Goal: Information Seeking & Learning: Learn about a topic

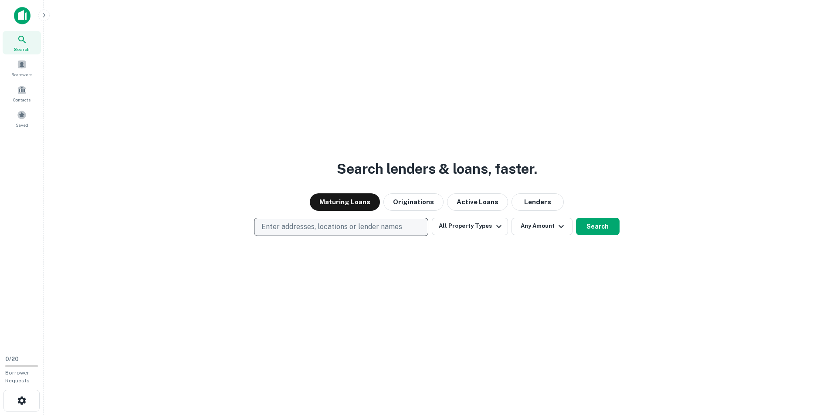
click at [345, 226] on p "Enter addresses, locations or lender names" at bounding box center [331, 227] width 141 height 10
type input "*****"
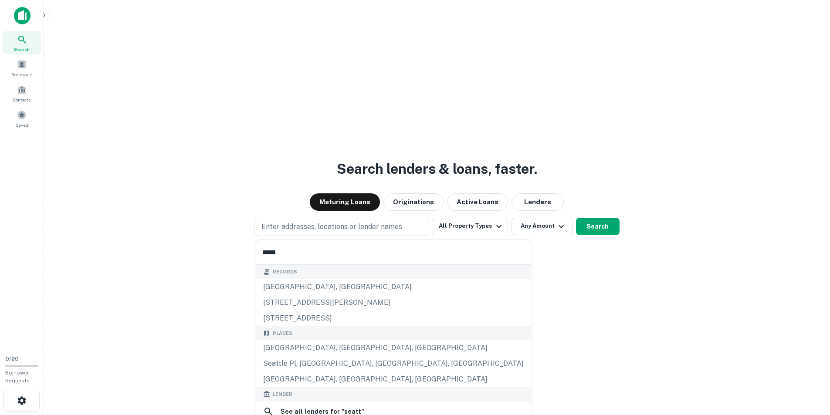
click at [317, 350] on div "[GEOGRAPHIC_DATA], [GEOGRAPHIC_DATA], [GEOGRAPHIC_DATA]" at bounding box center [393, 348] width 274 height 16
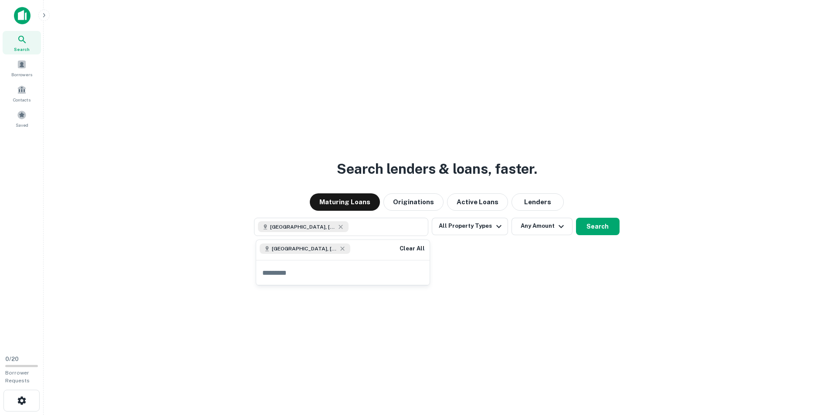
drag, startPoint x: 473, startPoint y: 270, endPoint x: 472, endPoint y: 262, distance: 8.3
click at [473, 270] on div "Search lenders & loans, faster. Maturing Loans Originations Active Loans Lender…" at bounding box center [437, 228] width 772 height 415
click at [486, 223] on button "All Property Types" at bounding box center [470, 226] width 76 height 17
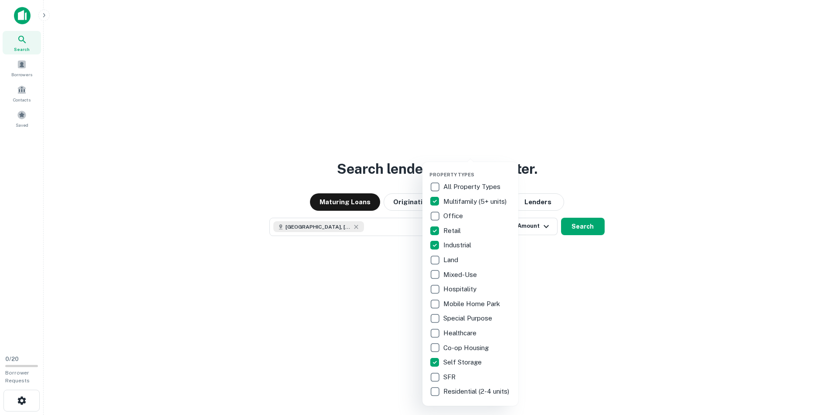
click at [646, 190] on div at bounding box center [418, 207] width 837 height 415
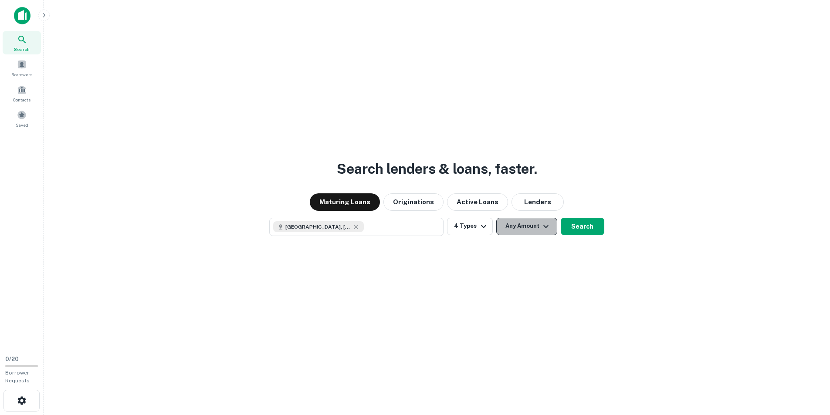
click at [541, 225] on icon "button" at bounding box center [546, 226] width 10 height 10
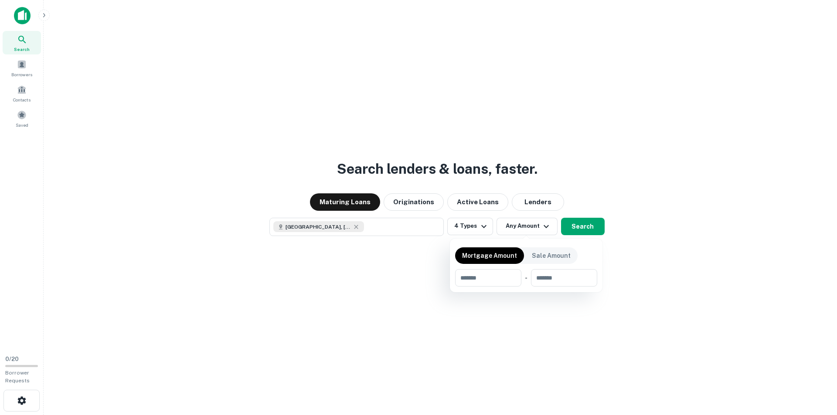
click at [582, 230] on div at bounding box center [418, 207] width 837 height 415
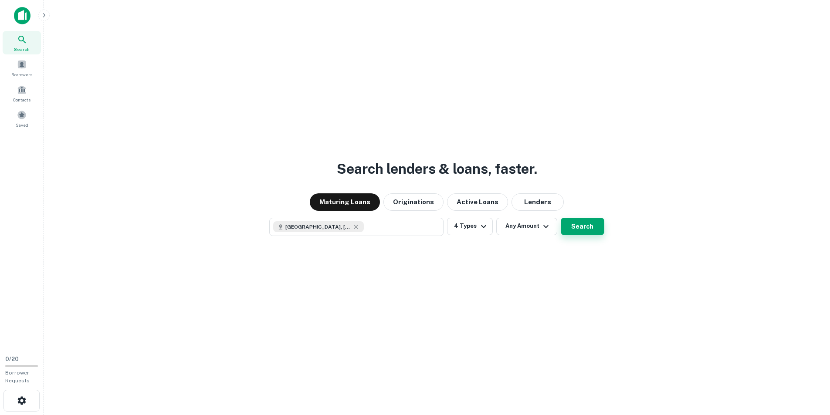
click at [579, 230] on button "Search" at bounding box center [583, 226] width 44 height 17
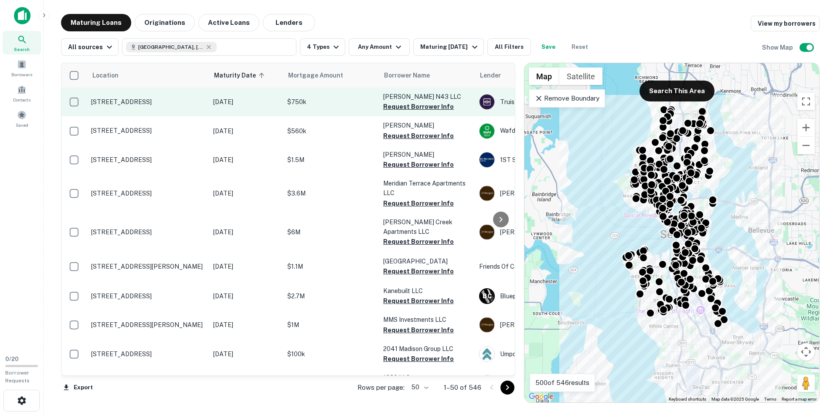
click at [157, 106] on td "[STREET_ADDRESS]" at bounding box center [148, 102] width 122 height 29
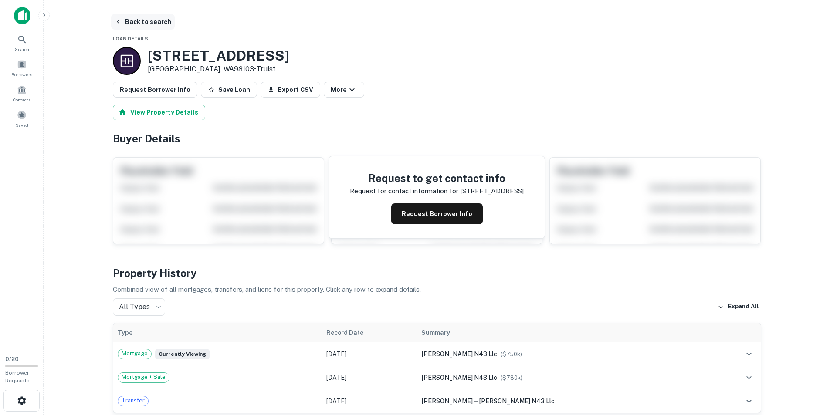
click at [151, 18] on button "Back to search" at bounding box center [143, 22] width 64 height 16
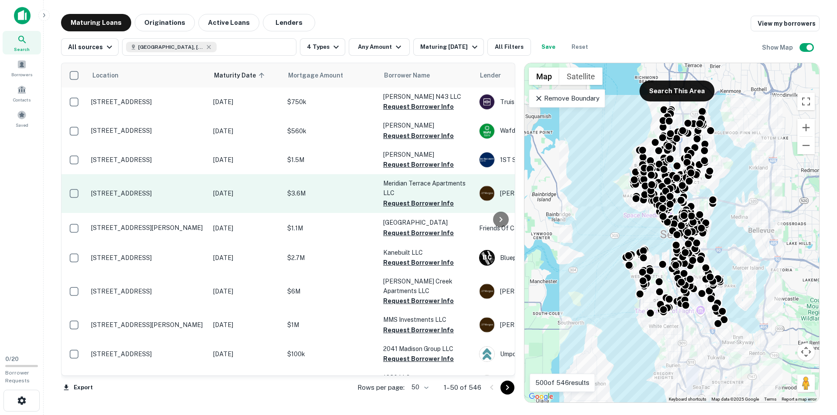
click at [188, 192] on p "[STREET_ADDRESS]" at bounding box center [147, 194] width 113 height 8
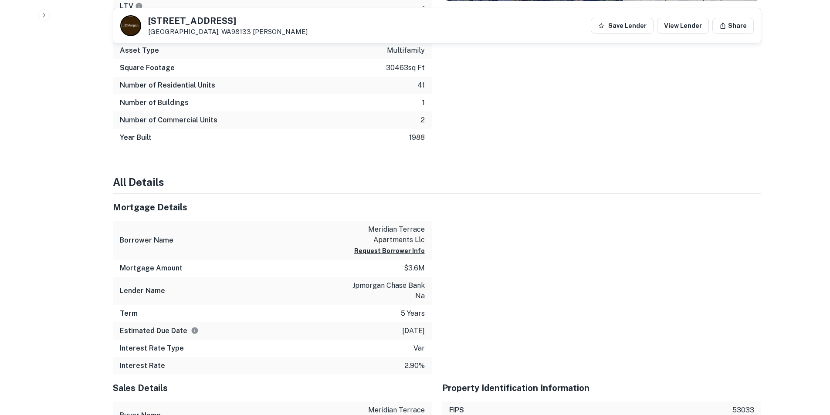
scroll to position [610, 0]
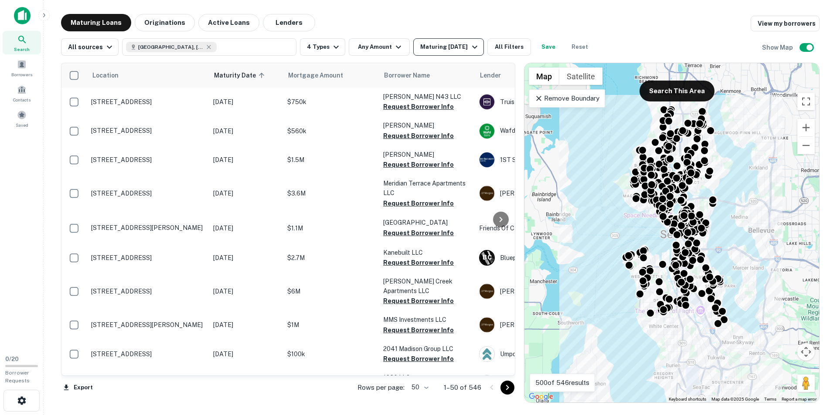
click at [457, 44] on div "Maturing [DATE]" at bounding box center [449, 47] width 59 height 10
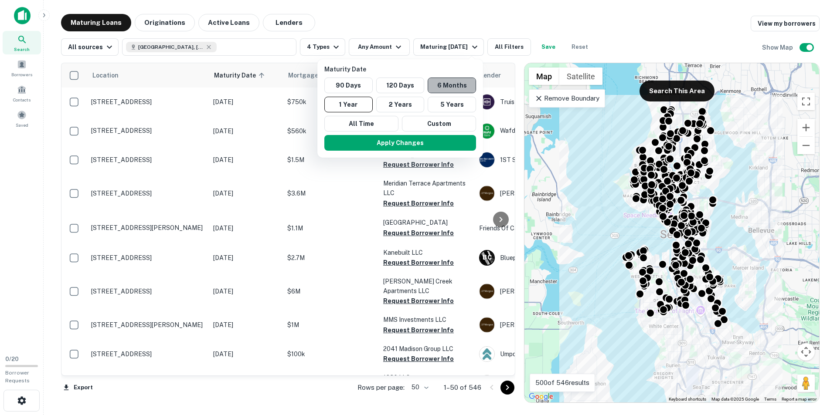
click at [448, 83] on button "6 Months" at bounding box center [451, 86] width 48 height 16
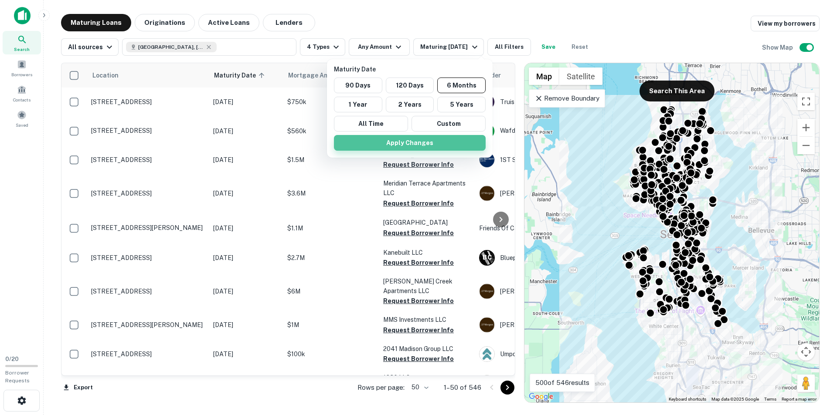
click at [409, 144] on button "Apply Changes" at bounding box center [410, 143] width 152 height 16
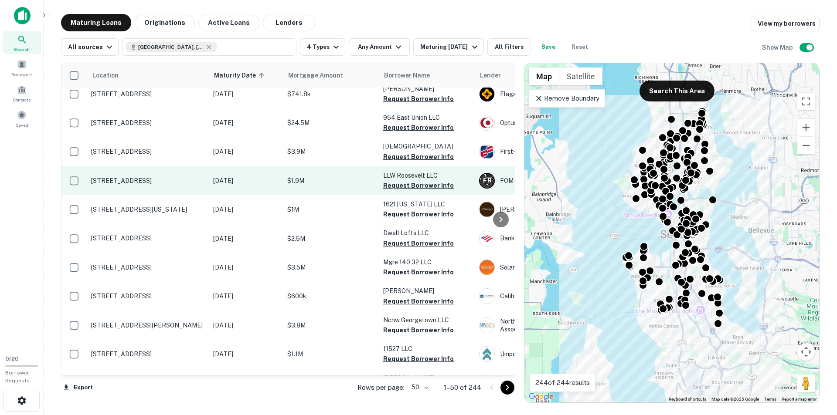
scroll to position [436, 0]
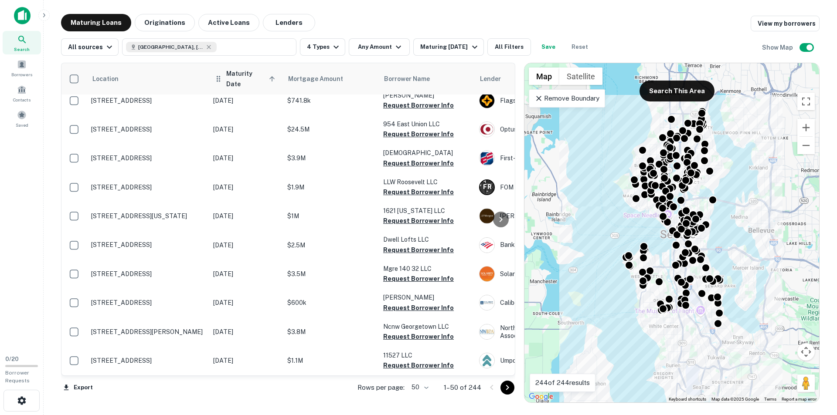
click at [262, 71] on span "Maturity Date sorted ascending" at bounding box center [251, 78] width 51 height 21
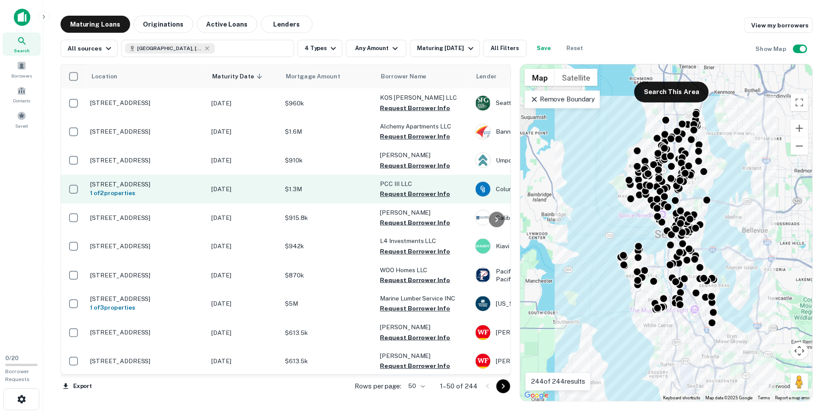
scroll to position [44, 0]
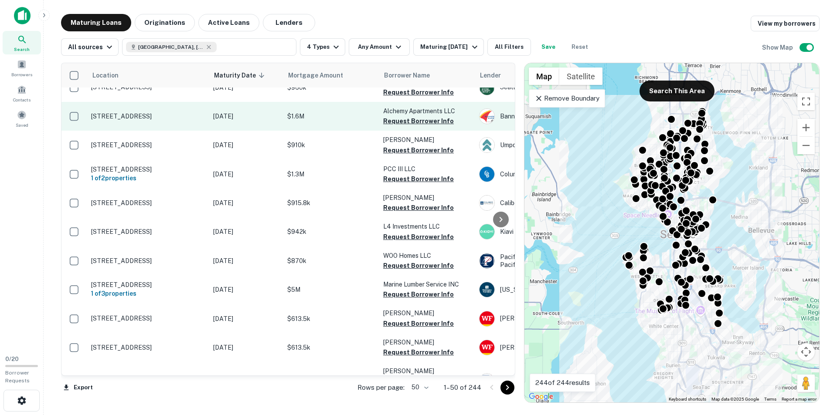
click at [308, 117] on p "$1.6M" at bounding box center [330, 117] width 87 height 10
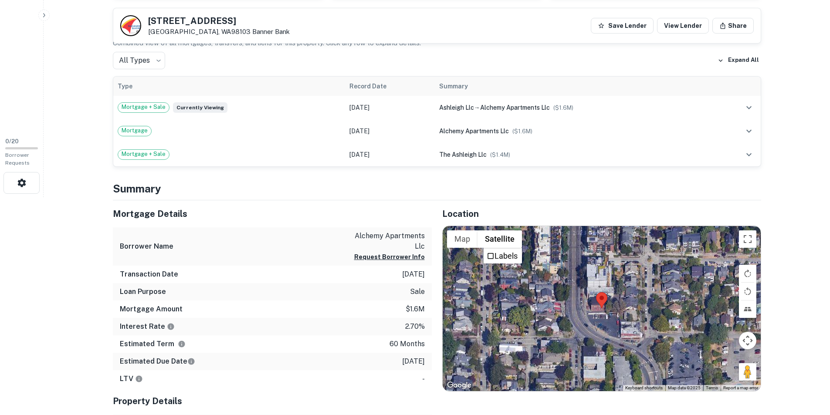
scroll to position [261, 0]
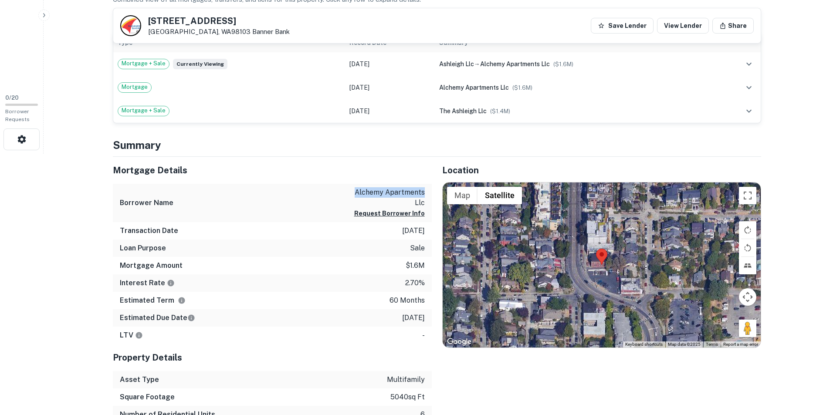
drag, startPoint x: 367, startPoint y: 193, endPoint x: 428, endPoint y: 196, distance: 61.1
click at [428, 196] on div "Borrower Name alchemy apartments llc Request Borrower Info" at bounding box center [272, 203] width 319 height 39
copy p "alchemy apartments"
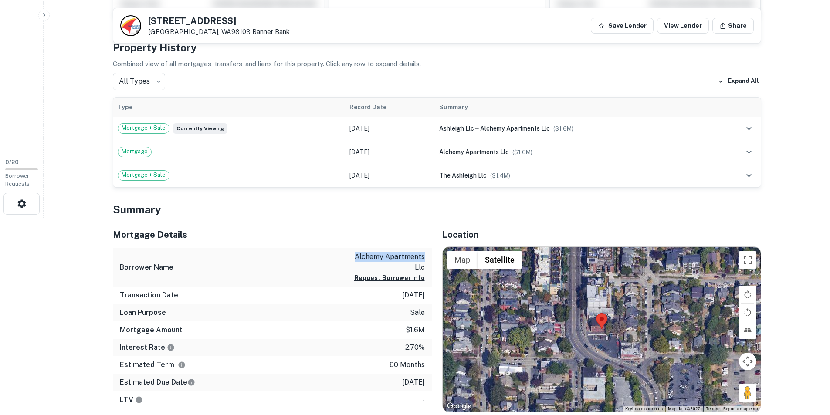
scroll to position [87, 0]
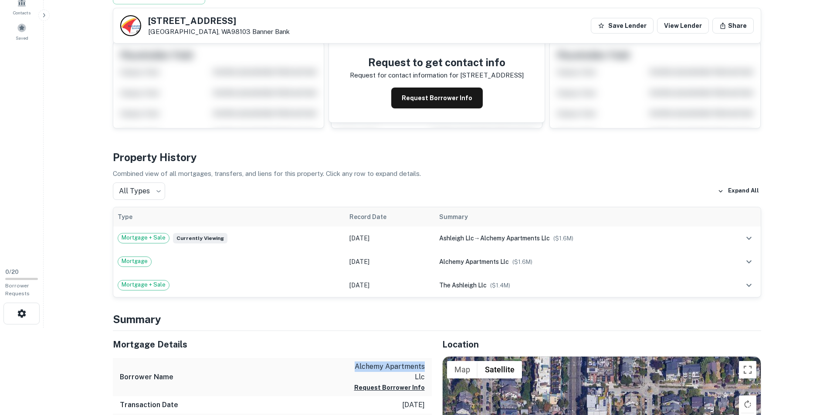
drag, startPoint x: 197, startPoint y: 15, endPoint x: 148, endPoint y: 16, distance: 49.2
click at [148, 16] on div "[STREET_ADDRESS] Banner Bank Save Lender View Lender Share" at bounding box center [436, 25] width 647 height 35
copy h5 "[STREET_ADDRESS]"
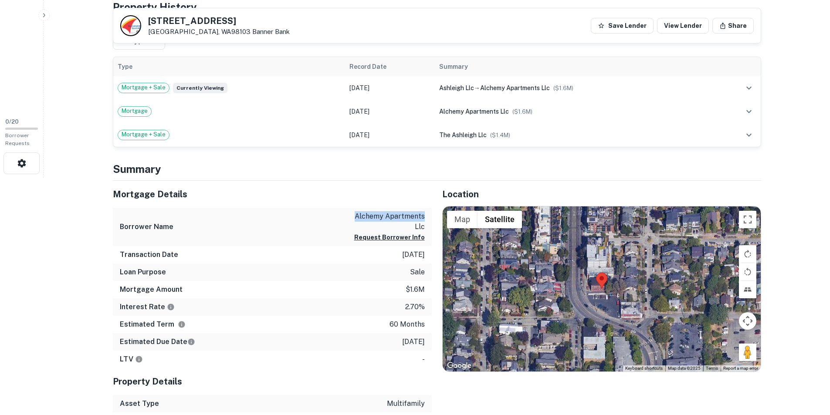
scroll to position [261, 0]
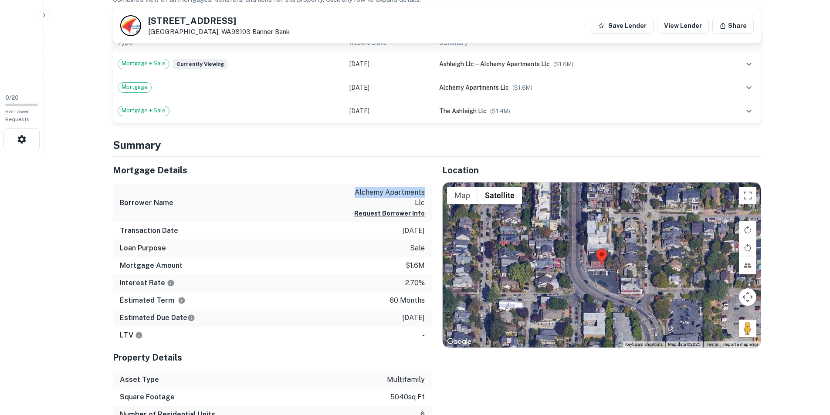
drag, startPoint x: 352, startPoint y: 187, endPoint x: 427, endPoint y: 316, distance: 148.6
click at [420, 322] on div "Mortgage Details Borrower Name alchemy apartments llc Request Borrower Info Tra…" at bounding box center [272, 251] width 319 height 188
click at [425, 315] on div "Estimated Due Date [DATE]" at bounding box center [272, 317] width 319 height 17
drag, startPoint x: 420, startPoint y: 318, endPoint x: 364, endPoint y: 172, distance: 156.2
click at [380, 203] on div "Mortgage Details Borrower Name alchemy apartments llc Request Borrower Info Tra…" at bounding box center [272, 251] width 319 height 188
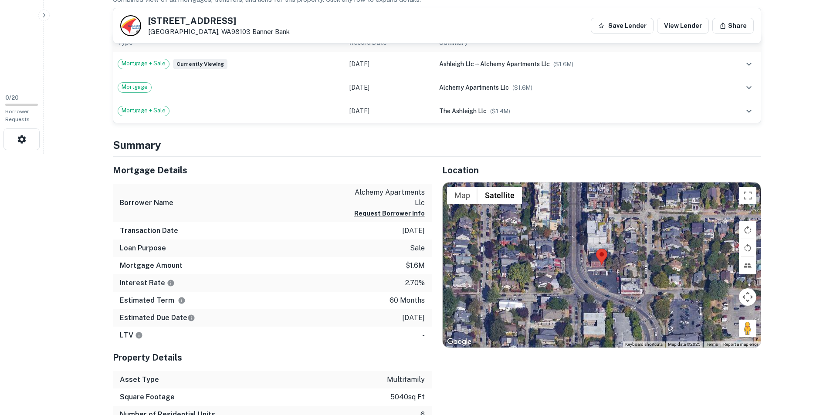
click at [357, 164] on div "Mortgage Details" at bounding box center [272, 170] width 319 height 27
click at [363, 193] on p "alchemy apartments llc" at bounding box center [385, 197] width 78 height 21
click at [354, 190] on p "alchemy apartments llc" at bounding box center [385, 197] width 78 height 21
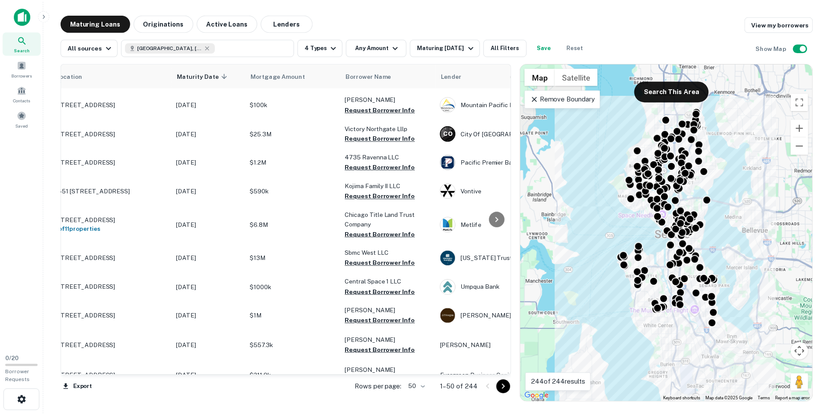
scroll to position [566, 0]
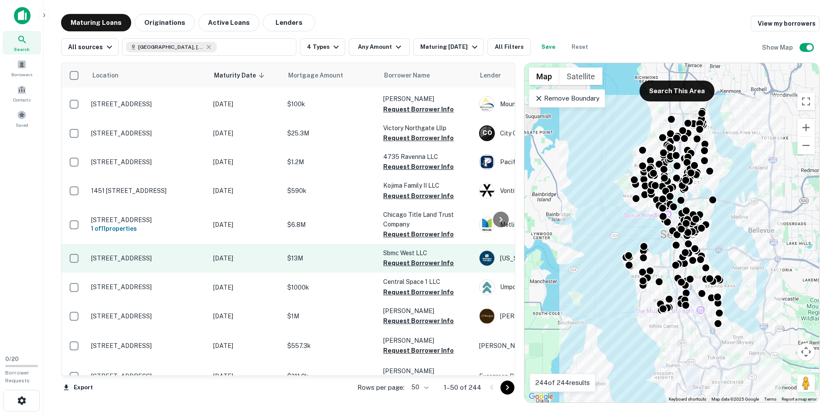
click at [227, 261] on p "[DATE]" at bounding box center [245, 259] width 65 height 10
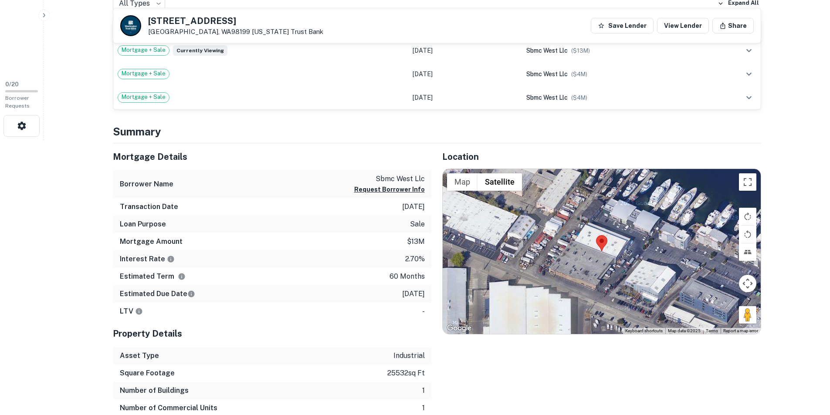
scroll to position [305, 0]
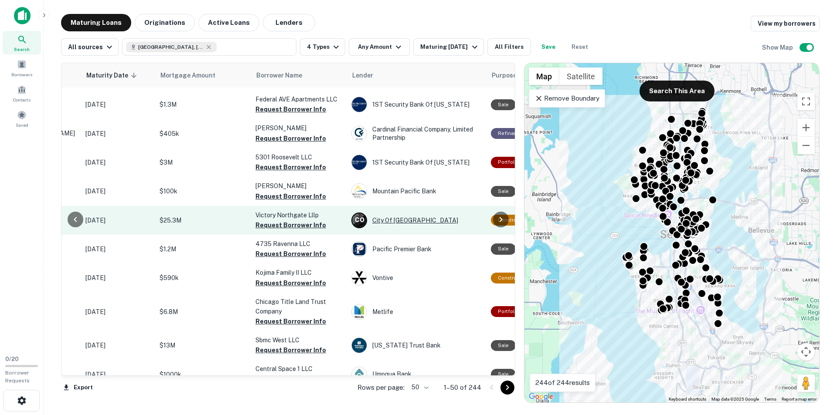
scroll to position [523, 128]
